Goal: Information Seeking & Learning: Find specific fact

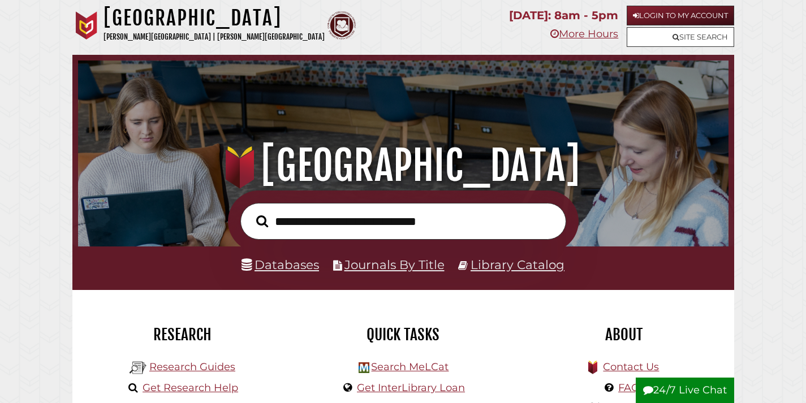
scroll to position [215, 645]
click at [305, 268] on link "Databases" at bounding box center [279, 264] width 77 height 15
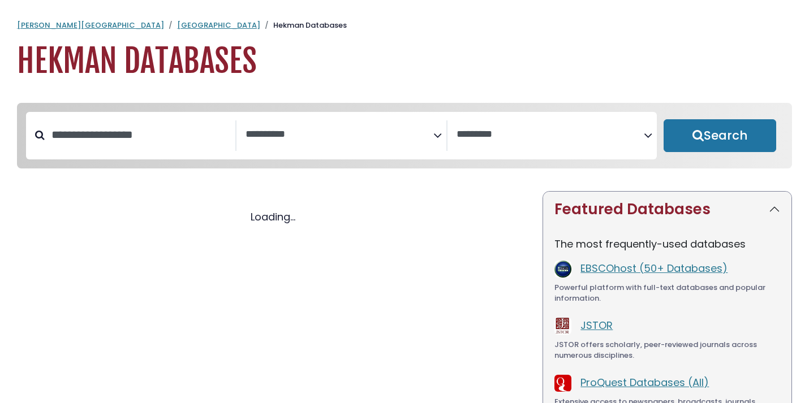
select select "Database Subject Filter"
select select "Database Vendors Filter"
select select "Database Subject Filter"
select select "Database Vendors Filter"
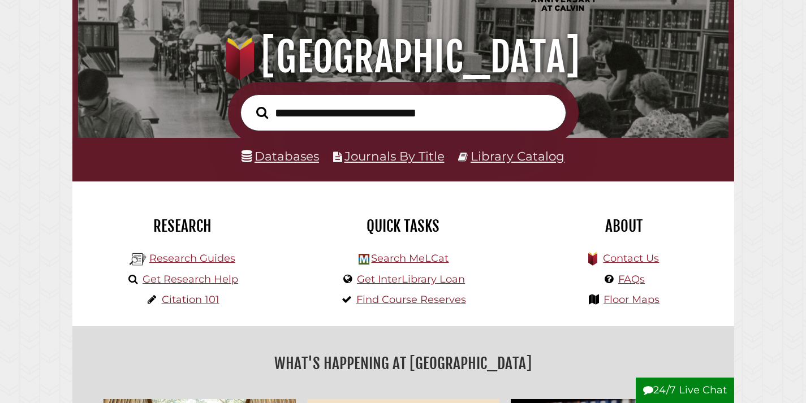
scroll to position [113, 0]
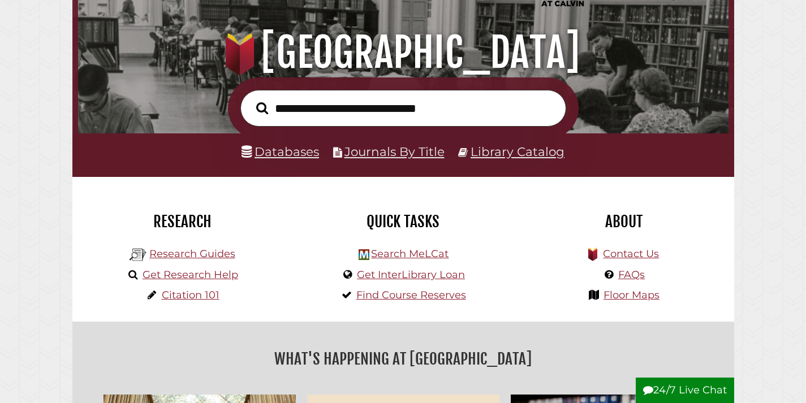
click at [349, 111] on input "text" at bounding box center [403, 108] width 326 height 37
type input "*"
click at [278, 109] on input "**********" at bounding box center [403, 108] width 326 height 37
type input "**********"
click at [271, 113] on button "Search" at bounding box center [262, 108] width 23 height 19
